Goal: Task Accomplishment & Management: Use online tool/utility

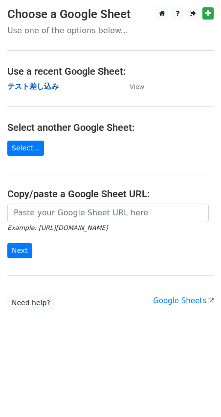
click at [39, 89] on strong "テスト差し込み" at bounding box center [32, 86] width 51 height 9
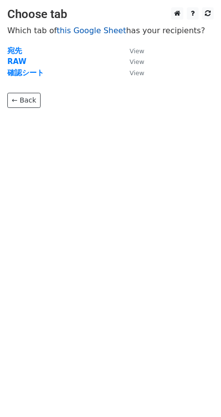
click at [90, 34] on link "this Google Sheet" at bounding box center [91, 30] width 69 height 9
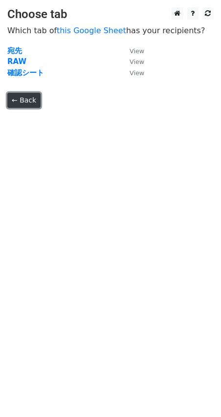
click at [26, 98] on link "← Back" at bounding box center [23, 100] width 33 height 15
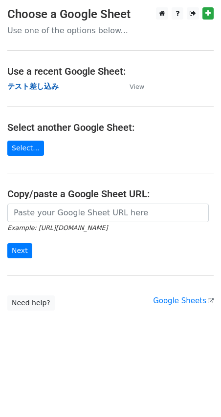
click at [29, 85] on strong "テスト差し込み" at bounding box center [32, 86] width 51 height 9
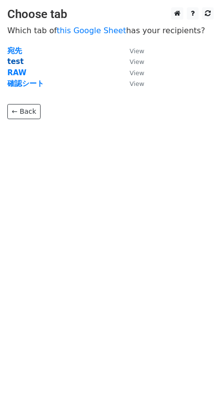
click at [16, 62] on strong "test" at bounding box center [15, 61] width 16 height 9
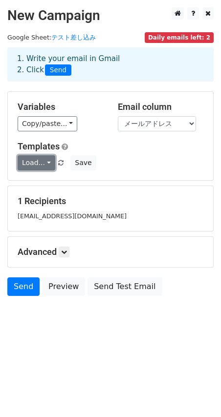
click at [48, 163] on link "Load..." at bounding box center [37, 162] width 38 height 15
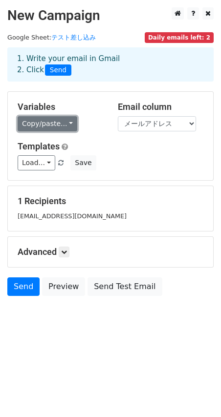
click at [64, 122] on link "Copy/paste..." at bounding box center [48, 123] width 60 height 15
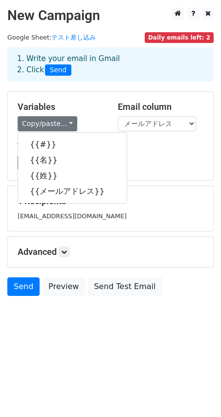
click at [89, 110] on h5 "Variables" at bounding box center [61, 107] width 86 height 11
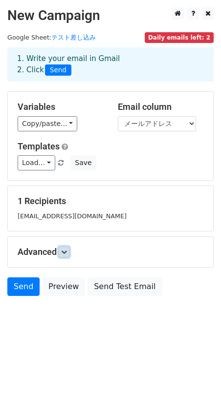
click at [67, 252] on icon at bounding box center [64, 252] width 6 height 6
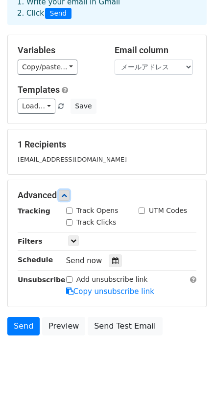
scroll to position [57, 0]
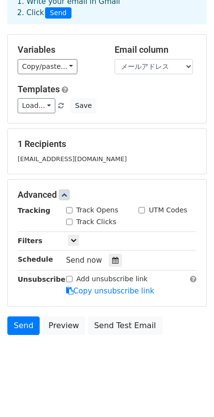
click at [71, 212] on input "Track Opens" at bounding box center [69, 210] width 6 height 6
checkbox input "true"
click at [71, 220] on input "Track Clicks" at bounding box center [69, 222] width 6 height 6
checkbox input "true"
click at [22, 325] on link "Send" at bounding box center [23, 326] width 32 height 19
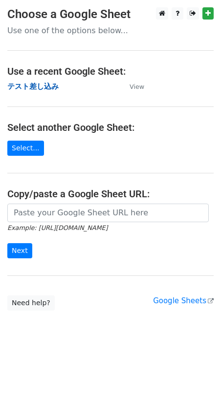
click at [26, 86] on strong "テスト差し込み" at bounding box center [32, 86] width 51 height 9
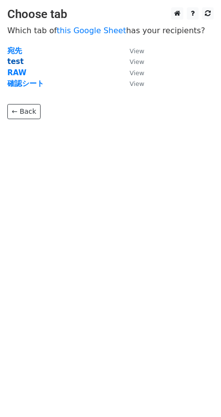
click at [19, 63] on strong "test" at bounding box center [15, 61] width 16 height 9
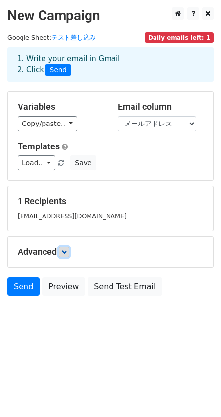
click at [65, 248] on link at bounding box center [64, 252] width 11 height 11
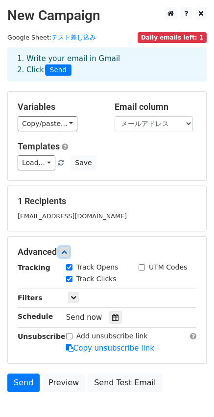
click at [65, 248] on link at bounding box center [64, 252] width 11 height 11
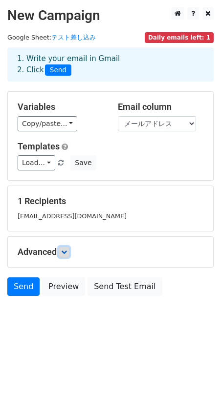
click at [65, 248] on link at bounding box center [64, 252] width 11 height 11
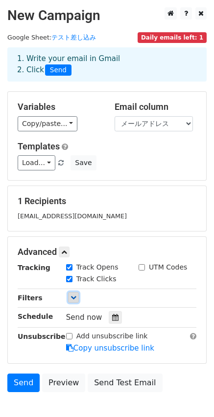
click at [73, 300] on icon at bounding box center [73, 298] width 6 height 6
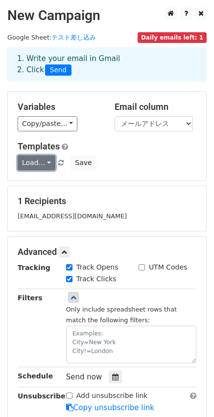
click at [42, 162] on link "Load..." at bounding box center [37, 162] width 38 height 15
click at [142, 158] on div "Load... No templates saved Save" at bounding box center [106, 162] width 193 height 15
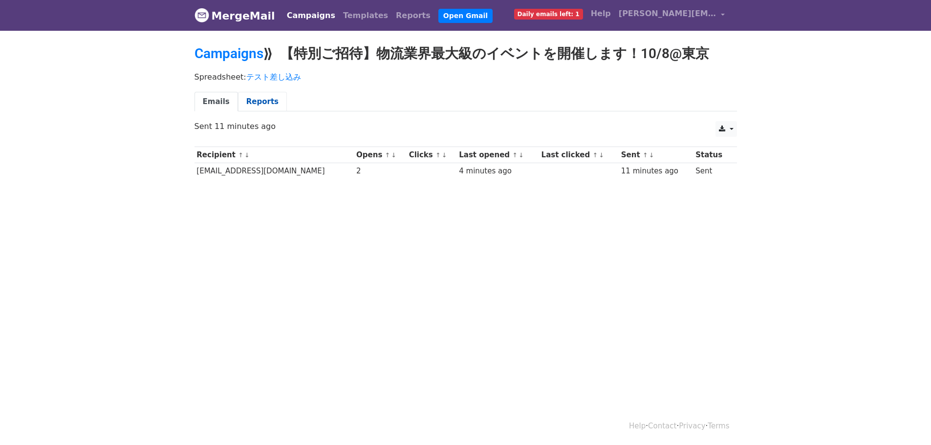
click at [264, 104] on link "Reports" at bounding box center [262, 102] width 49 height 20
click at [339, 17] on link "Templates" at bounding box center [365, 16] width 53 height 20
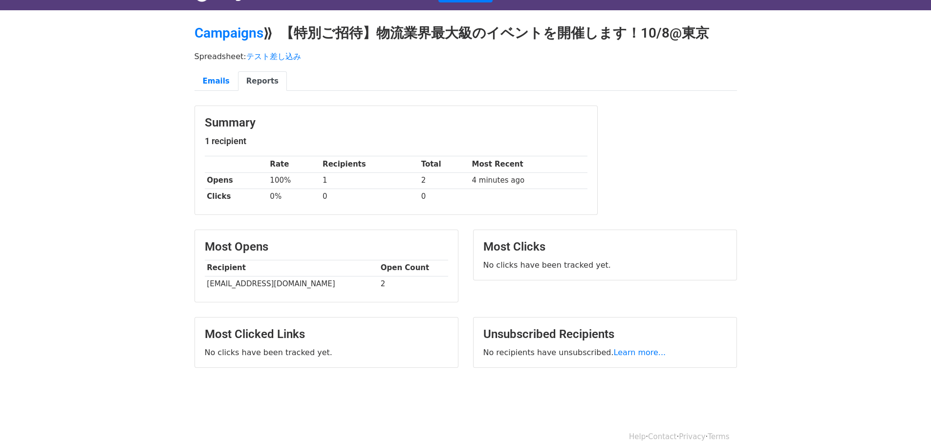
scroll to position [32, 0]
